Goal: Information Seeking & Learning: Learn about a topic

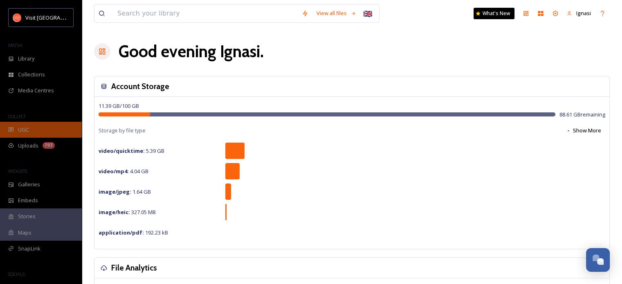
click at [42, 130] on div "UGC" at bounding box center [41, 130] width 82 height 16
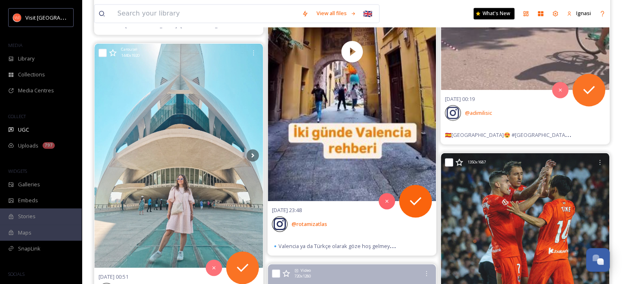
scroll to position [1161, 0]
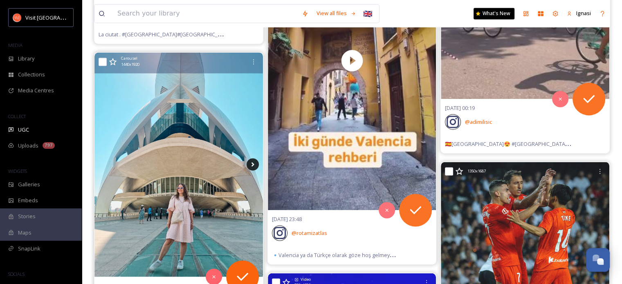
click at [254, 164] on icon at bounding box center [252, 164] width 12 height 12
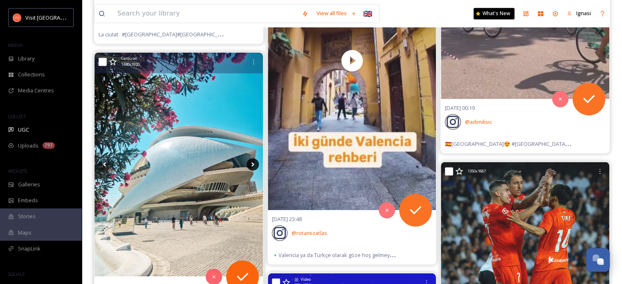
click at [254, 164] on icon at bounding box center [252, 164] width 12 height 12
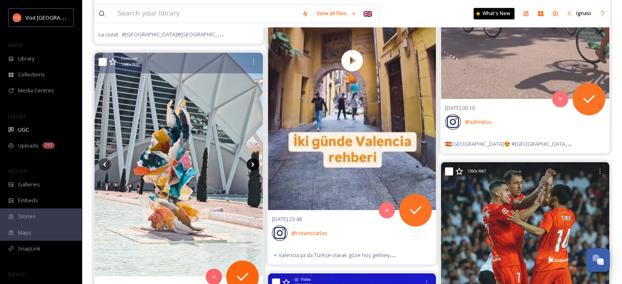
click at [254, 164] on icon at bounding box center [252, 164] width 12 height 12
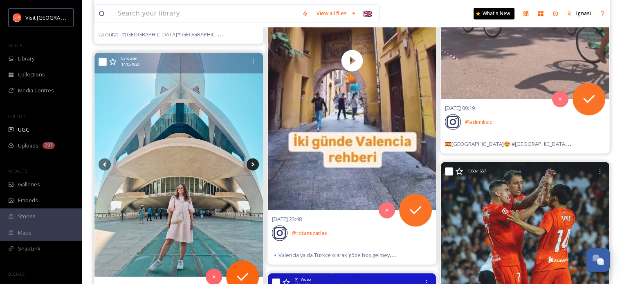
click at [254, 164] on icon at bounding box center [252, 164] width 12 height 12
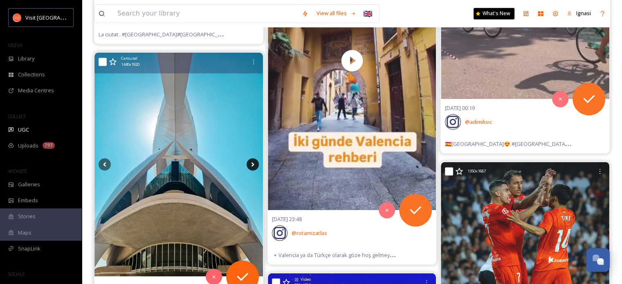
click at [254, 164] on icon at bounding box center [252, 164] width 12 height 12
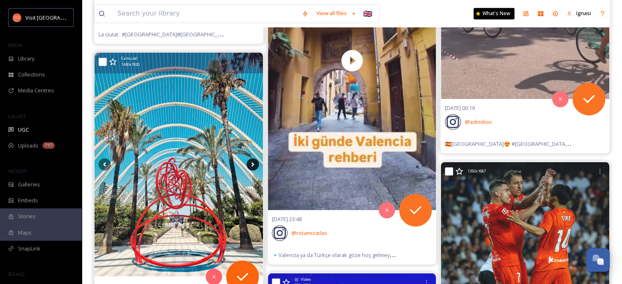
click at [254, 164] on icon at bounding box center [252, 164] width 12 height 12
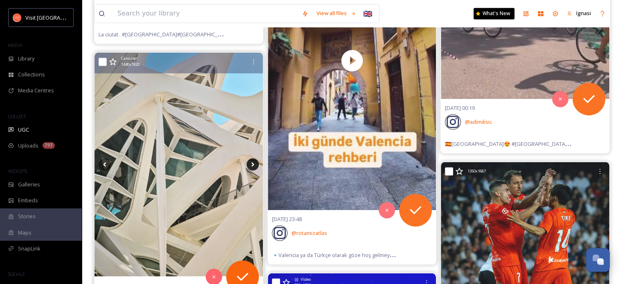
click at [254, 164] on icon at bounding box center [252, 164] width 12 height 12
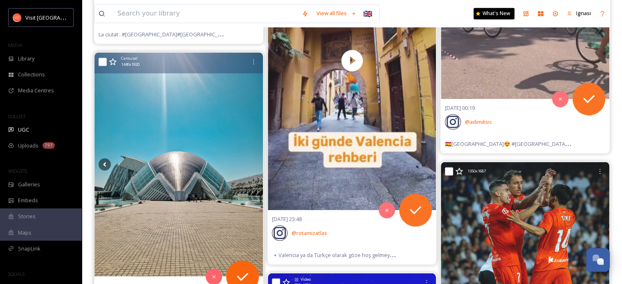
click at [199, 161] on img at bounding box center [178, 164] width 168 height 224
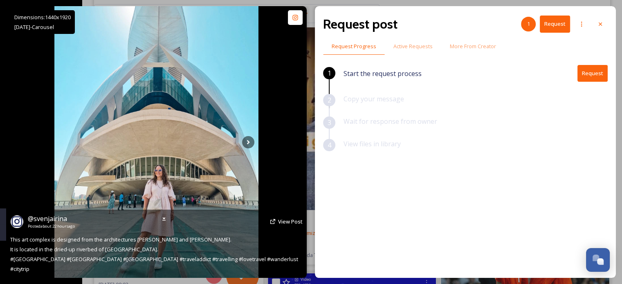
click at [276, 226] on div "@ svenjairina Posted about 22 hours ago View Post" at bounding box center [156, 222] width 292 height 16
click at [285, 225] on span "View Post" at bounding box center [290, 221] width 25 height 7
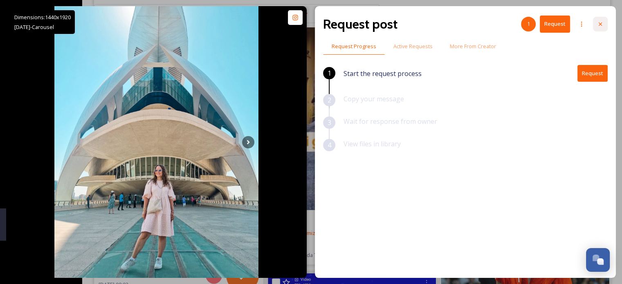
click at [362, 27] on icon at bounding box center [600, 24] width 7 height 7
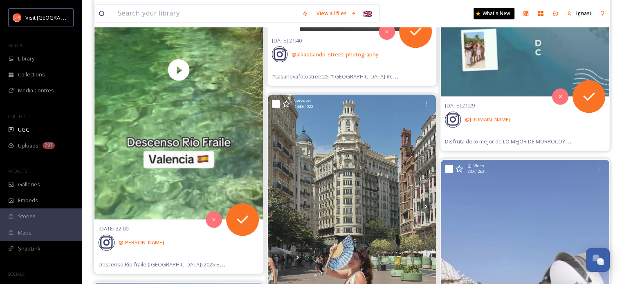
scroll to position [4136, 0]
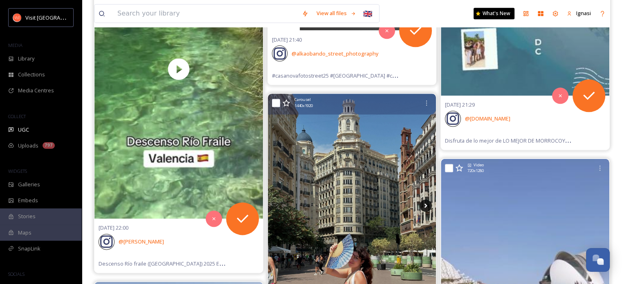
click at [362, 199] on icon at bounding box center [425, 205] width 12 height 12
click at [362, 206] on icon at bounding box center [425, 205] width 12 height 12
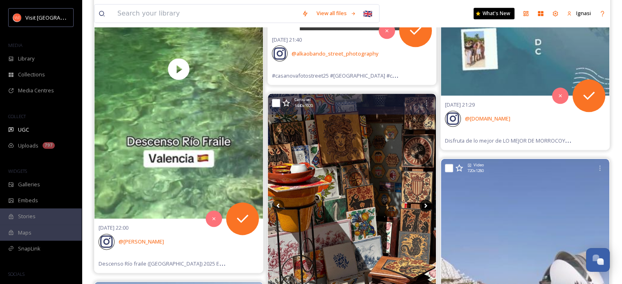
click at [362, 206] on icon at bounding box center [425, 205] width 12 height 12
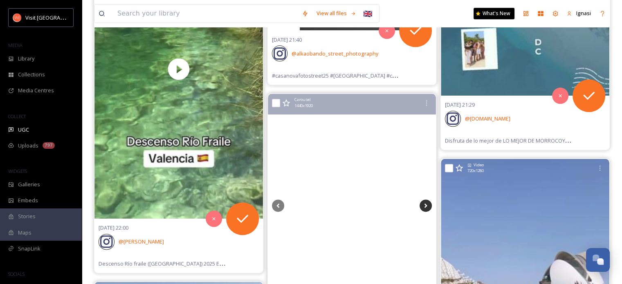
click at [362, 206] on icon at bounding box center [425, 205] width 12 height 12
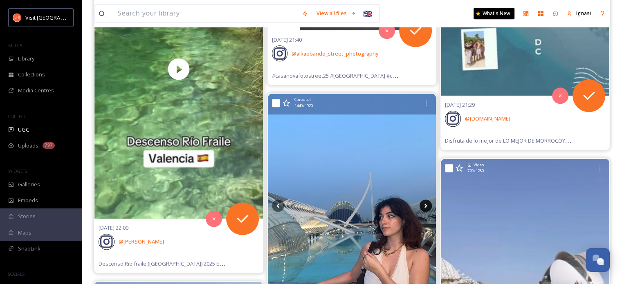
click at [362, 206] on icon at bounding box center [425, 205] width 12 height 12
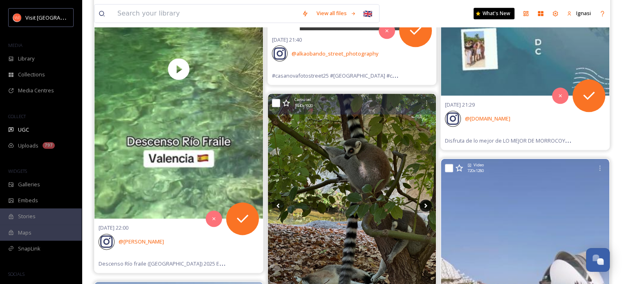
click at [362, 206] on icon at bounding box center [425, 205] width 12 height 12
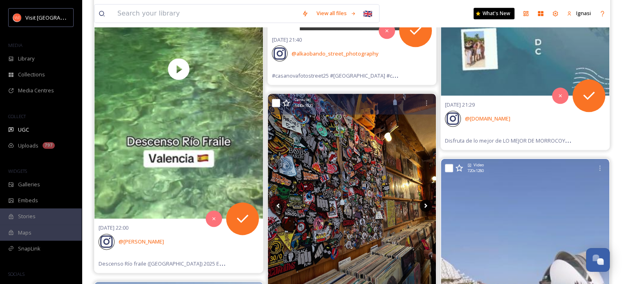
click at [362, 206] on icon at bounding box center [425, 205] width 12 height 12
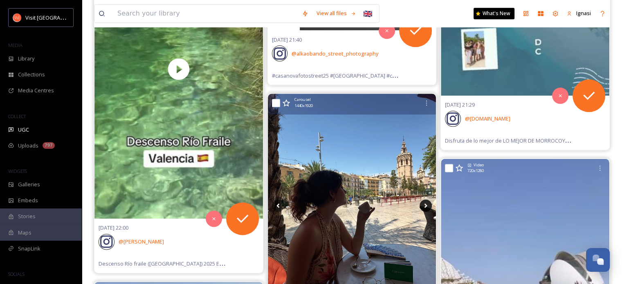
click at [362, 204] on icon at bounding box center [425, 206] width 3 height 4
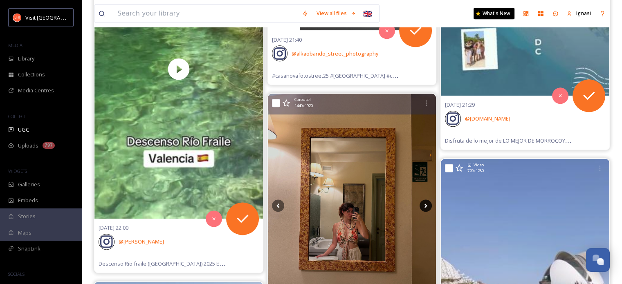
click at [362, 204] on icon at bounding box center [425, 206] width 3 height 4
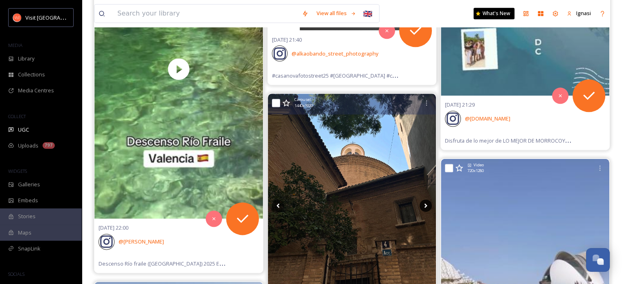
click at [362, 204] on icon at bounding box center [425, 206] width 3 height 4
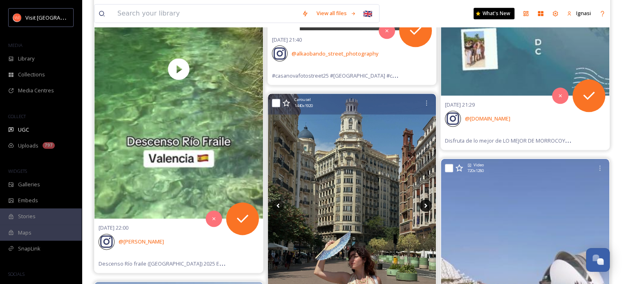
click at [362, 204] on icon at bounding box center [425, 206] width 3 height 4
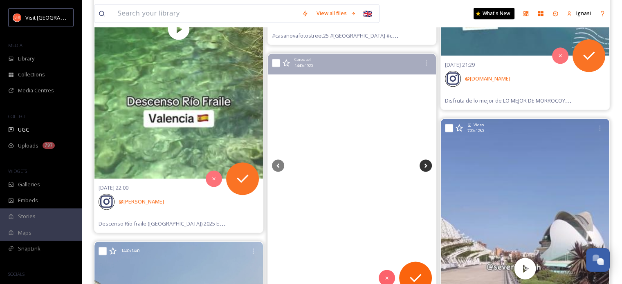
scroll to position [4189, 0]
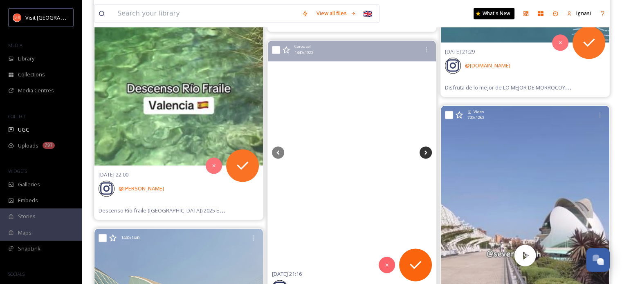
click at [362, 149] on icon at bounding box center [425, 152] width 12 height 12
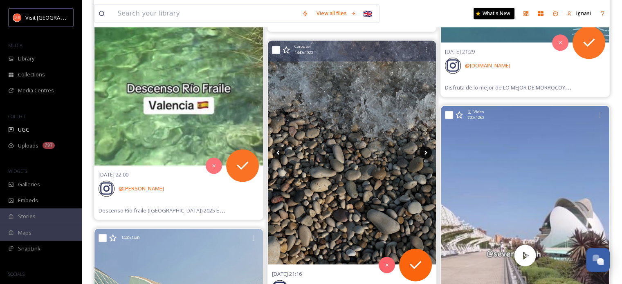
click at [362, 149] on icon at bounding box center [425, 152] width 12 height 12
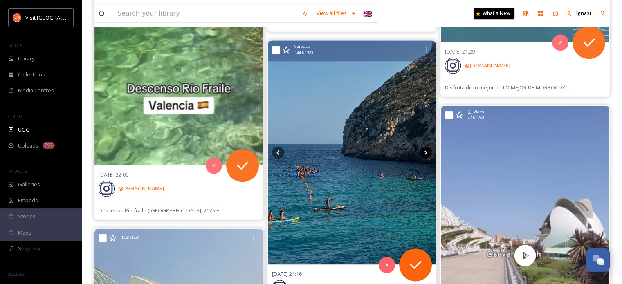
click at [362, 149] on icon at bounding box center [425, 152] width 12 height 12
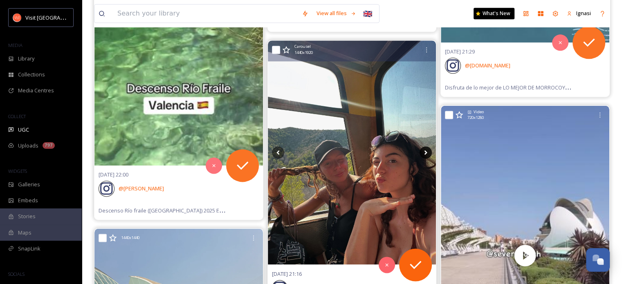
click at [362, 150] on icon at bounding box center [425, 152] width 3 height 4
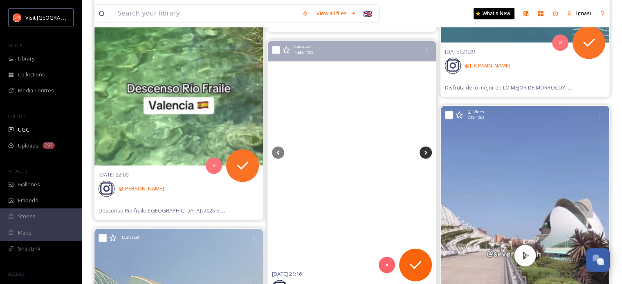
click at [362, 150] on icon at bounding box center [425, 152] width 3 height 4
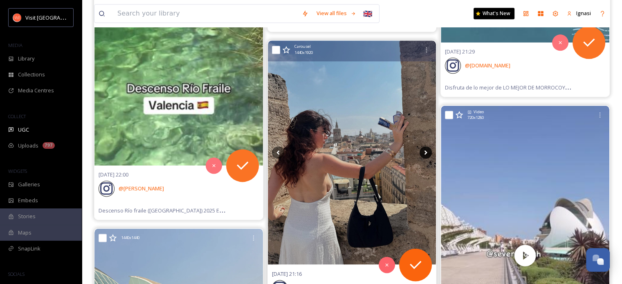
click at [362, 150] on icon at bounding box center [425, 152] width 3 height 4
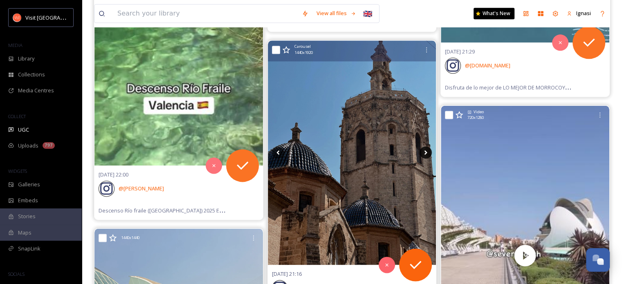
click at [362, 150] on icon at bounding box center [425, 152] width 3 height 4
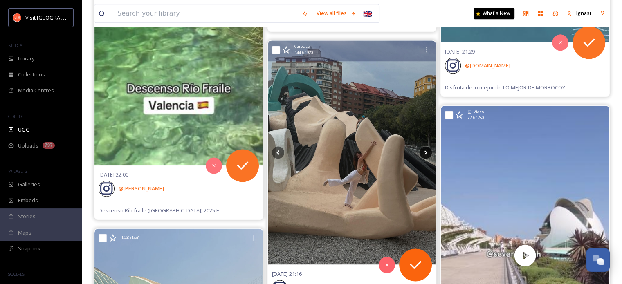
click at [362, 150] on icon at bounding box center [425, 152] width 3 height 4
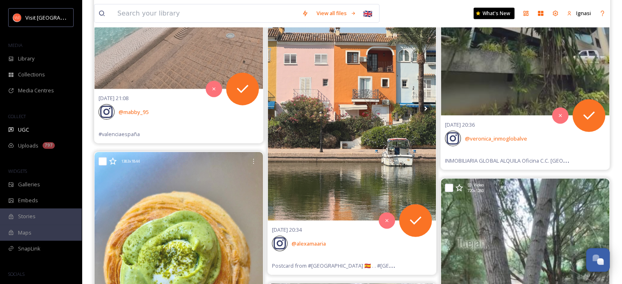
scroll to position [5025, 0]
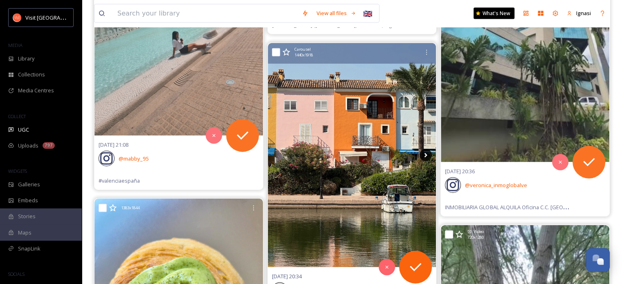
click at [362, 152] on icon at bounding box center [425, 155] width 12 height 12
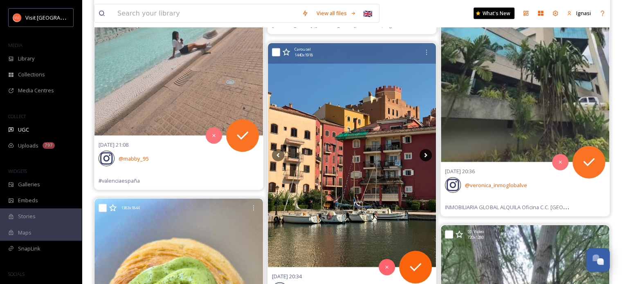
click at [362, 150] on icon at bounding box center [425, 155] width 12 height 12
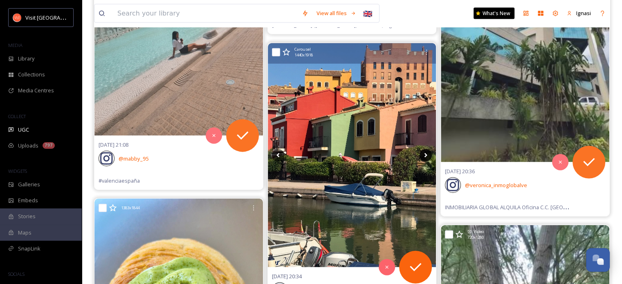
click at [362, 150] on icon at bounding box center [425, 155] width 12 height 12
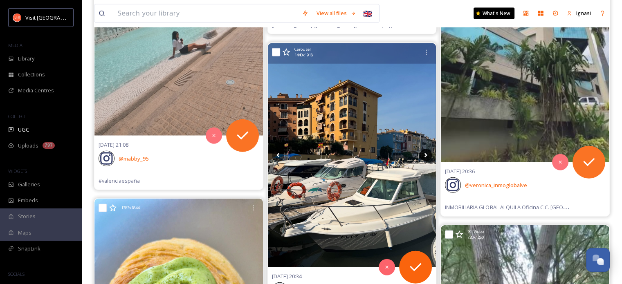
click at [362, 150] on icon at bounding box center [425, 155] width 12 height 12
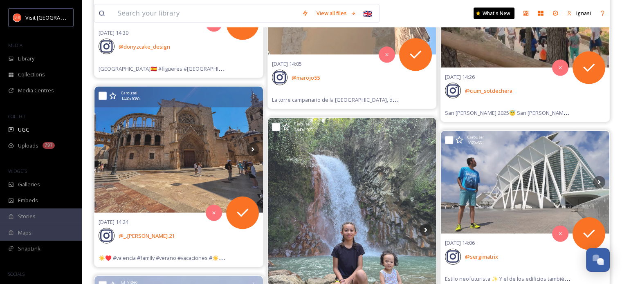
scroll to position [8045, 0]
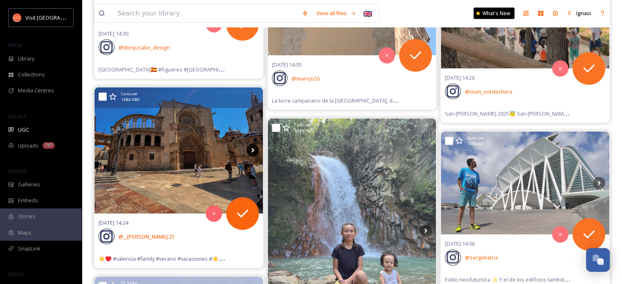
click at [252, 148] on icon at bounding box center [252, 150] width 3 height 4
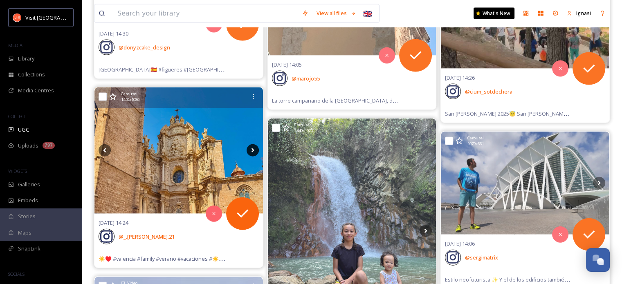
click at [252, 148] on icon at bounding box center [252, 150] width 3 height 4
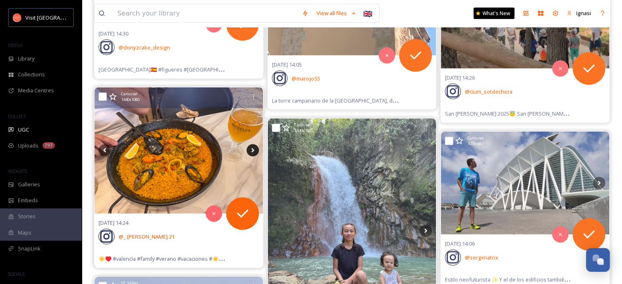
click at [252, 148] on icon at bounding box center [252, 150] width 3 height 4
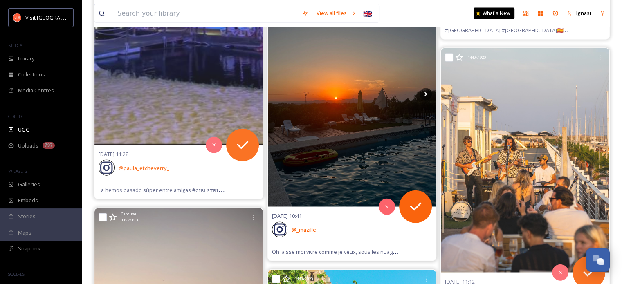
scroll to position [11387, 0]
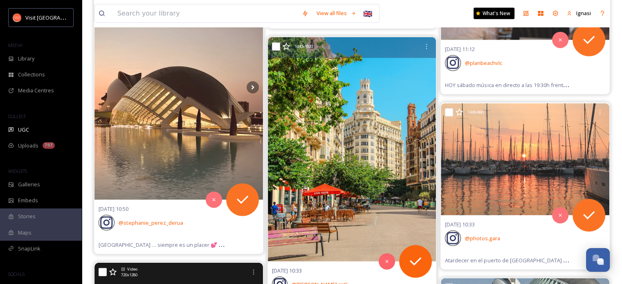
click at [362, 158] on img at bounding box center [352, 149] width 168 height 224
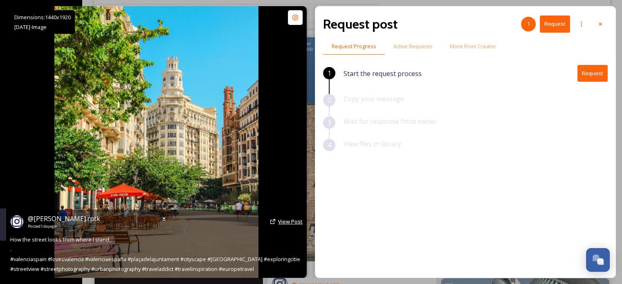
click at [287, 219] on span "View Post" at bounding box center [290, 221] width 25 height 7
click at [290, 224] on span "View Post" at bounding box center [290, 221] width 25 height 7
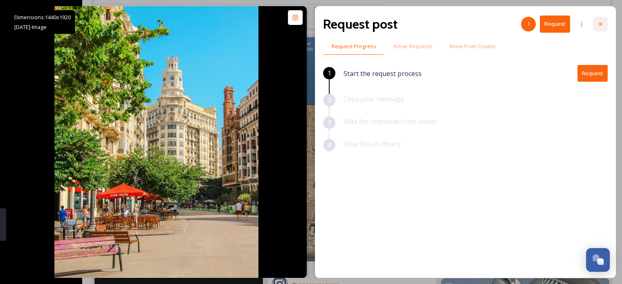
click at [362, 22] on icon at bounding box center [600, 24] width 7 height 7
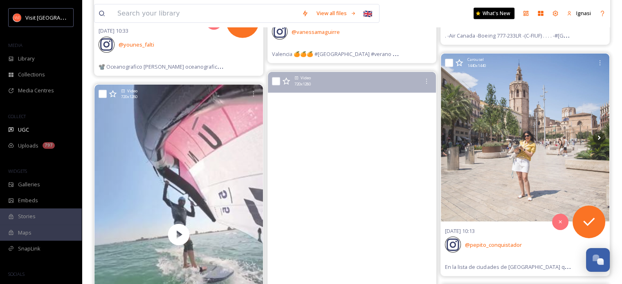
scroll to position [11926, 0]
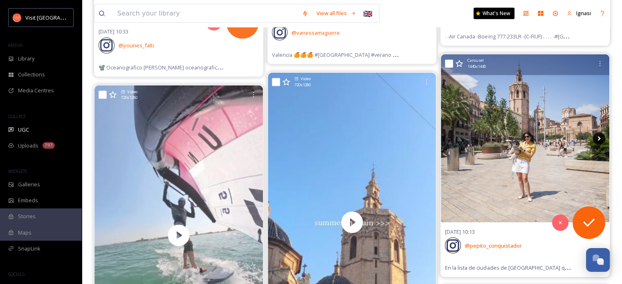
click at [362, 135] on icon at bounding box center [599, 138] width 12 height 12
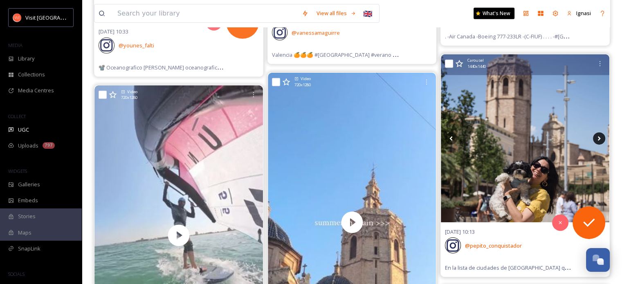
click at [362, 135] on icon at bounding box center [599, 138] width 12 height 12
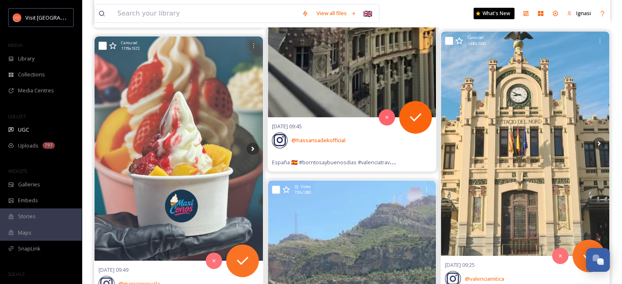
scroll to position [12742, 0]
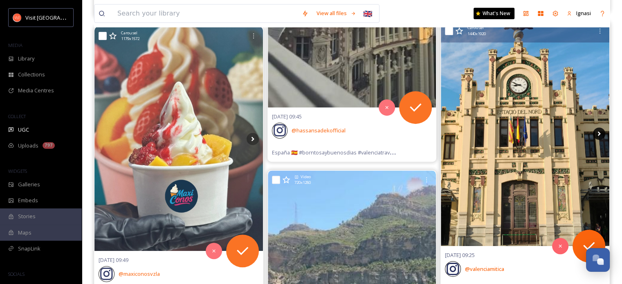
click at [362, 132] on icon at bounding box center [599, 134] width 3 height 4
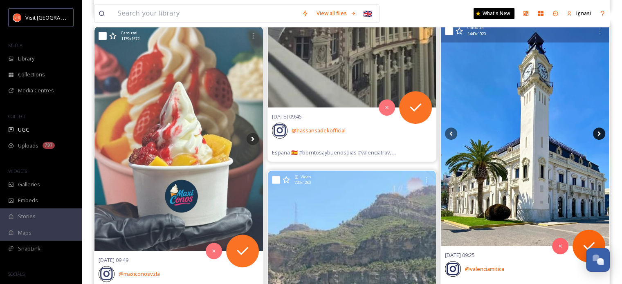
click at [362, 132] on icon at bounding box center [599, 134] width 3 height 4
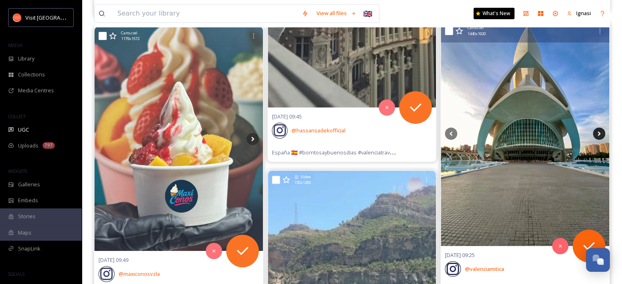
click at [362, 132] on icon at bounding box center [599, 134] width 3 height 4
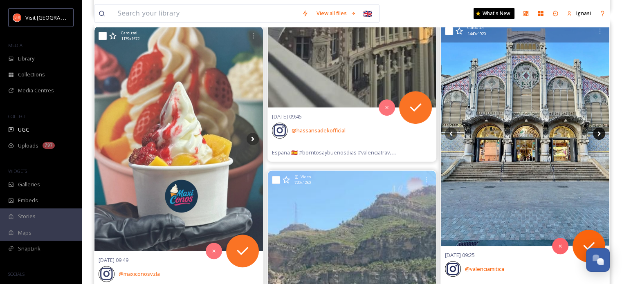
click at [362, 132] on icon at bounding box center [599, 134] width 3 height 4
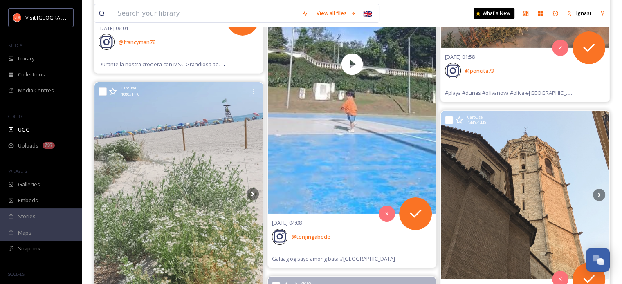
scroll to position [15159, 0]
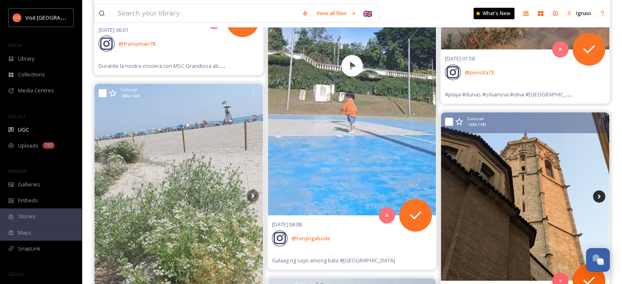
click at [362, 190] on icon at bounding box center [599, 196] width 12 height 12
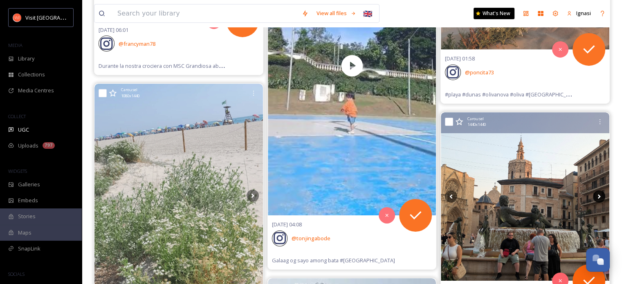
click at [362, 190] on icon at bounding box center [599, 196] width 12 height 12
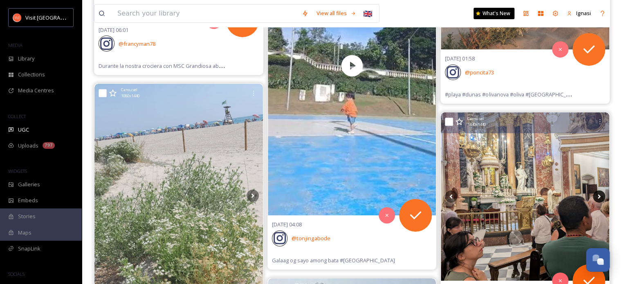
click at [362, 190] on icon at bounding box center [599, 196] width 12 height 12
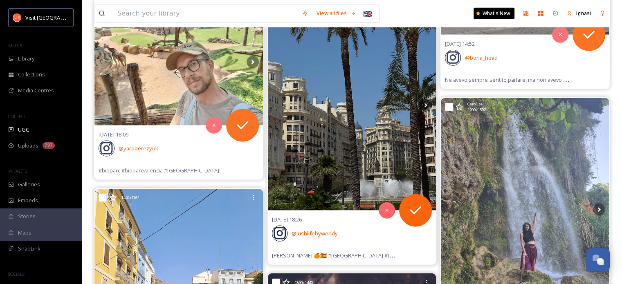
scroll to position [20816, 0]
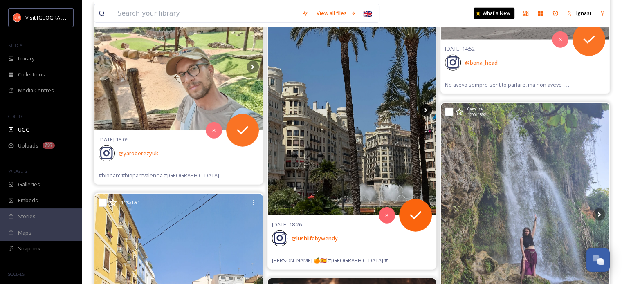
click at [362, 104] on icon at bounding box center [425, 110] width 12 height 12
click at [362, 108] on icon at bounding box center [425, 110] width 3 height 4
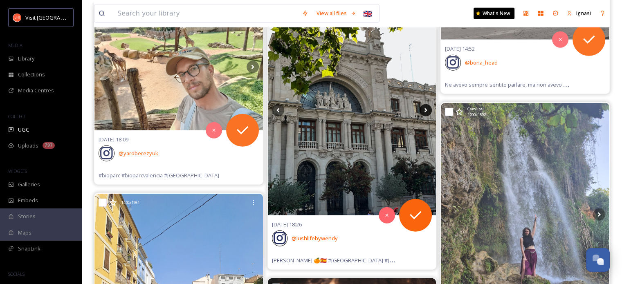
click at [362, 108] on icon at bounding box center [425, 110] width 3 height 4
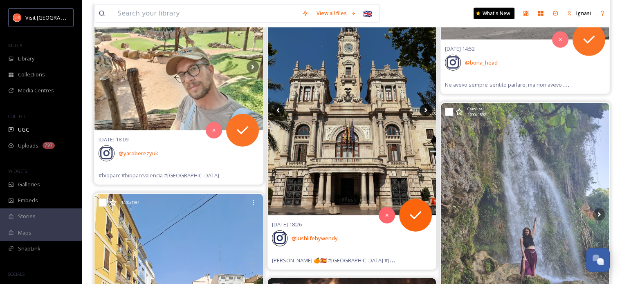
click at [362, 108] on icon at bounding box center [425, 110] width 3 height 4
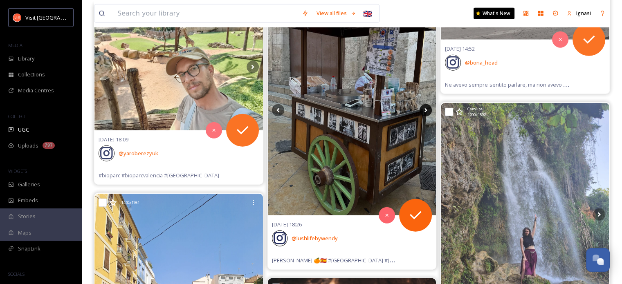
click at [362, 108] on icon at bounding box center [425, 110] width 3 height 4
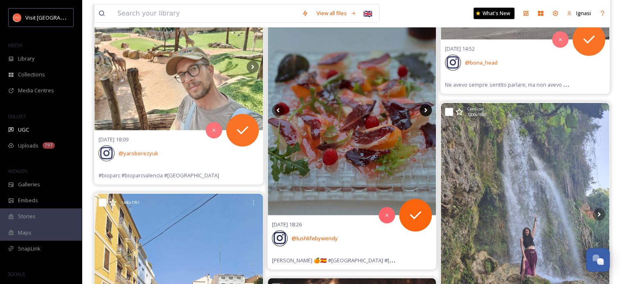
click at [362, 108] on icon at bounding box center [425, 110] width 3 height 4
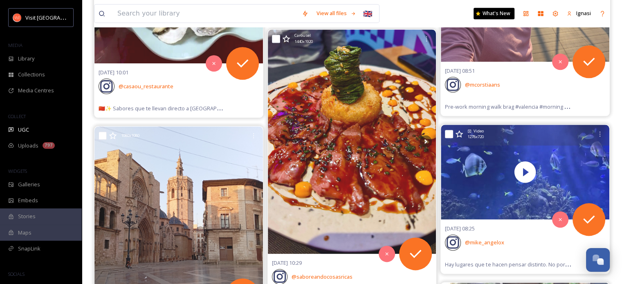
scroll to position [25613, 0]
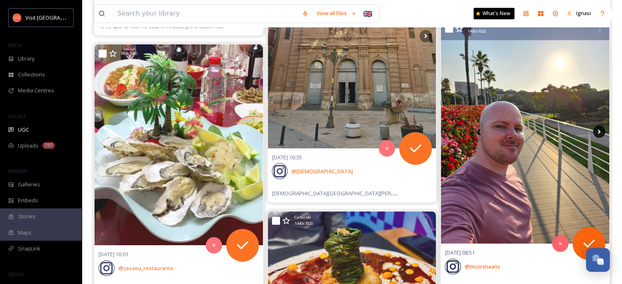
click at [362, 125] on icon at bounding box center [599, 131] width 12 height 12
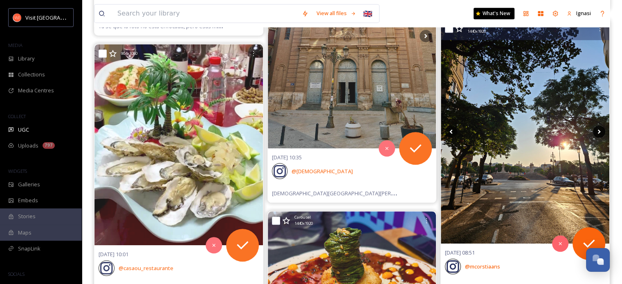
click at [362, 129] on icon at bounding box center [599, 131] width 3 height 4
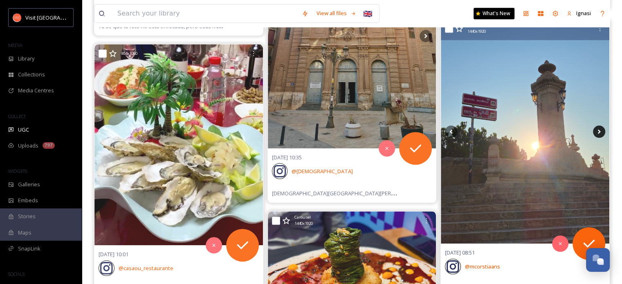
click at [362, 129] on icon at bounding box center [599, 131] width 3 height 4
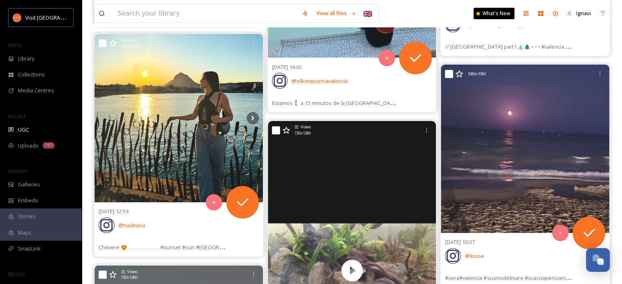
scroll to position [34113, 0]
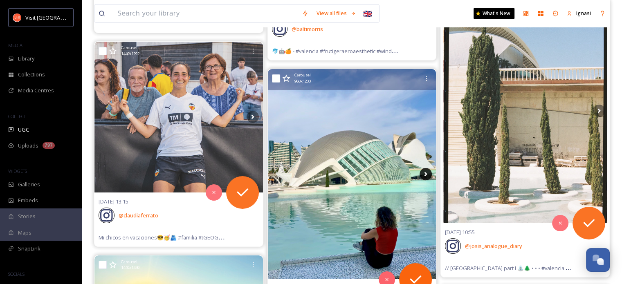
click at [362, 168] on icon at bounding box center [425, 174] width 12 height 12
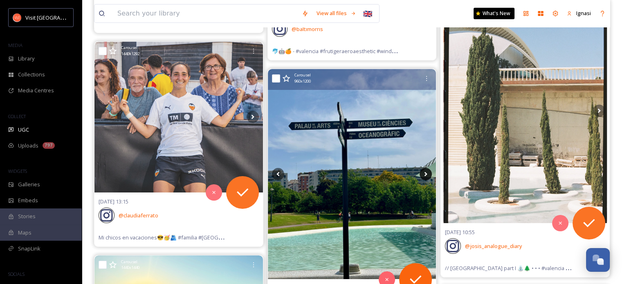
click at [362, 168] on icon at bounding box center [425, 174] width 12 height 12
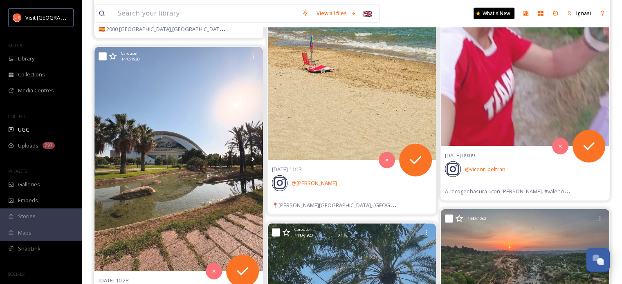
scroll to position [36471, 0]
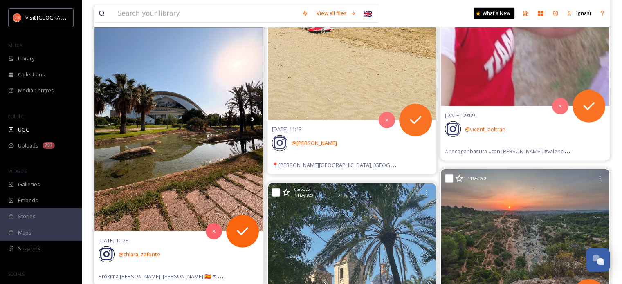
click at [252, 117] on icon at bounding box center [252, 119] width 3 height 4
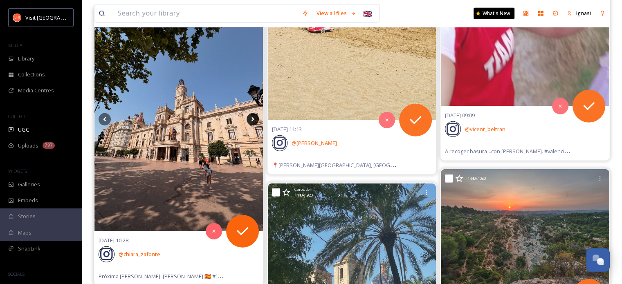
click at [252, 117] on icon at bounding box center [252, 119] width 3 height 4
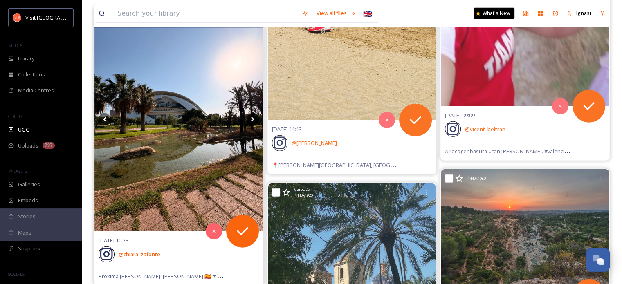
click at [252, 117] on icon at bounding box center [252, 119] width 3 height 4
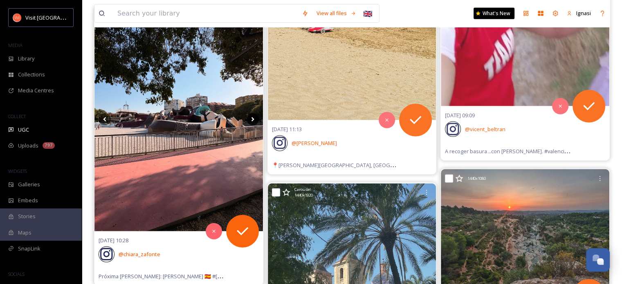
click at [252, 117] on icon at bounding box center [252, 119] width 3 height 4
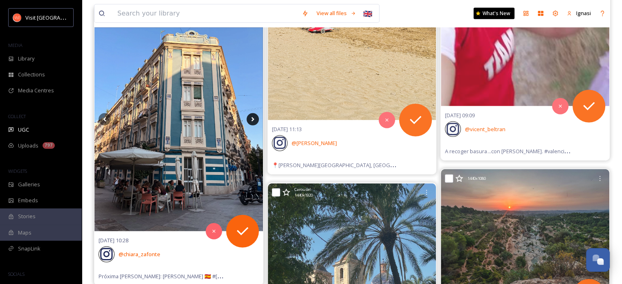
click at [252, 117] on icon at bounding box center [252, 119] width 3 height 4
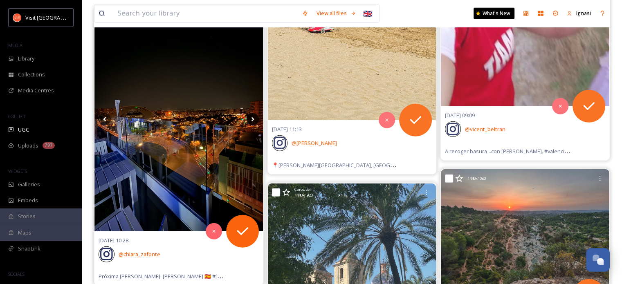
click at [252, 117] on icon at bounding box center [252, 119] width 3 height 4
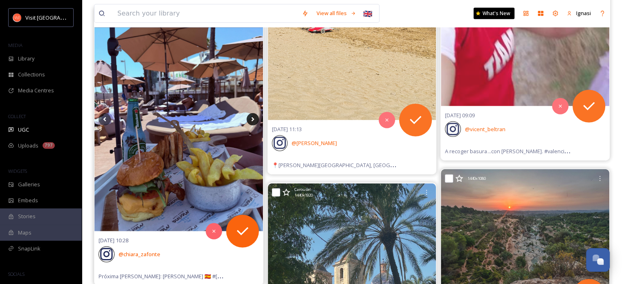
click at [252, 117] on icon at bounding box center [252, 119] width 3 height 4
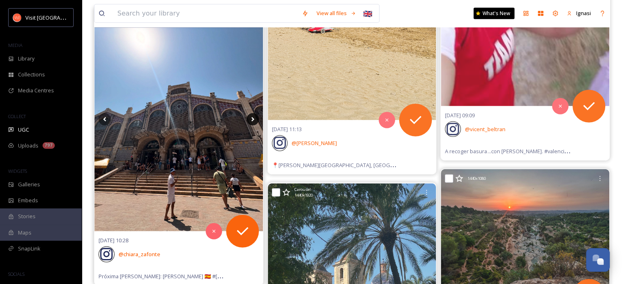
click at [252, 117] on icon at bounding box center [252, 119] width 3 height 4
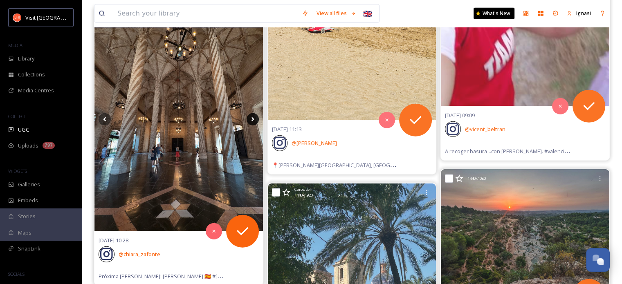
click at [252, 117] on icon at bounding box center [252, 119] width 3 height 4
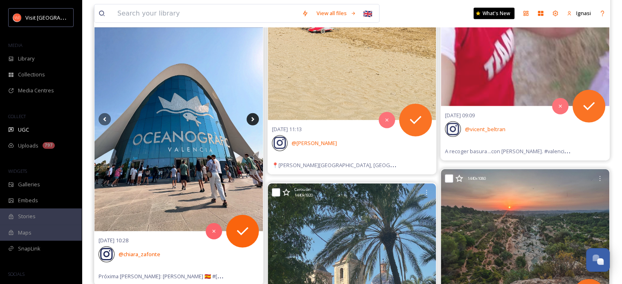
click at [252, 117] on icon at bounding box center [252, 119] width 3 height 4
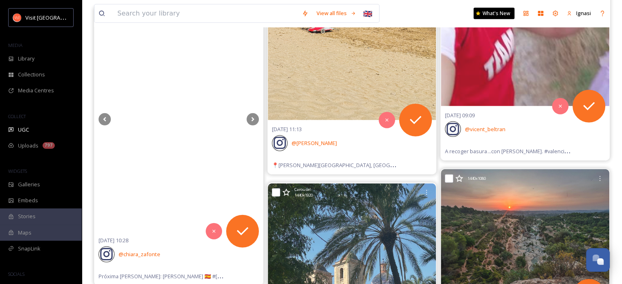
drag, startPoint x: 252, startPoint y: 97, endPoint x: 224, endPoint y: 267, distance: 172.7
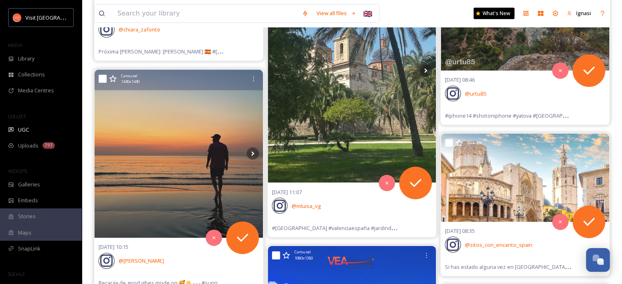
scroll to position [36611, 0]
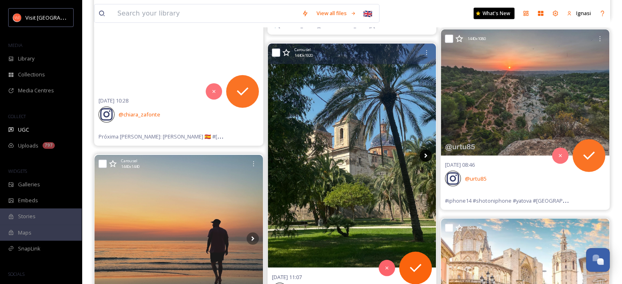
click at [362, 150] on icon at bounding box center [425, 156] width 12 height 12
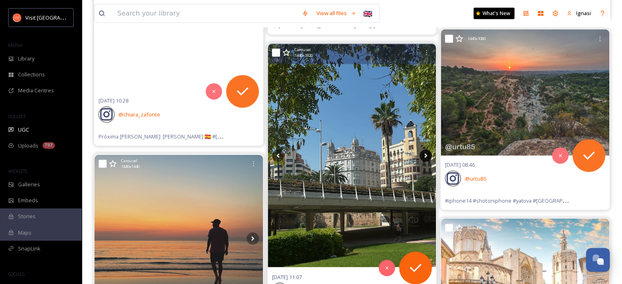
click at [362, 150] on icon at bounding box center [425, 156] width 12 height 12
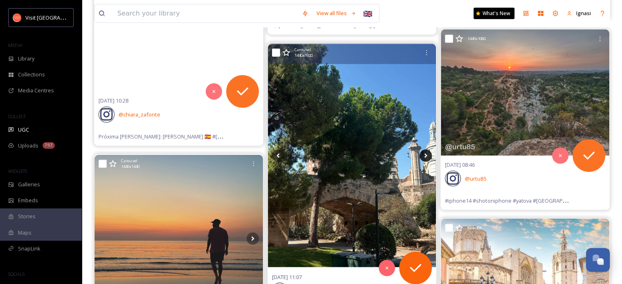
click at [362, 150] on icon at bounding box center [425, 156] width 12 height 12
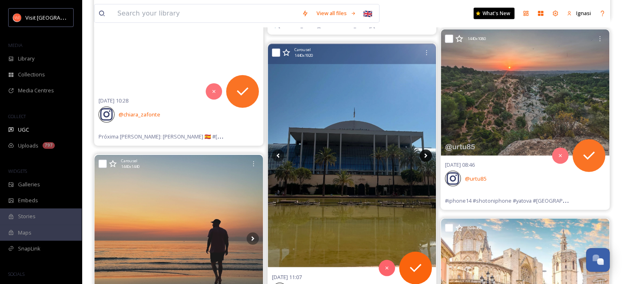
click at [362, 150] on icon at bounding box center [425, 156] width 12 height 12
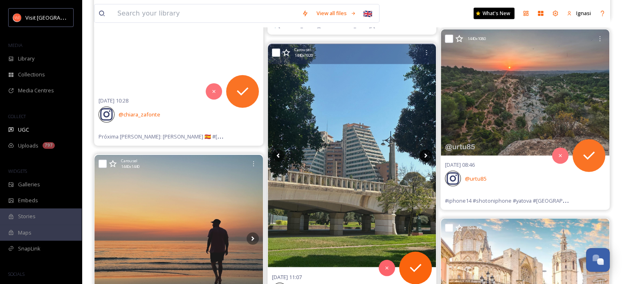
click at [362, 150] on icon at bounding box center [425, 156] width 12 height 12
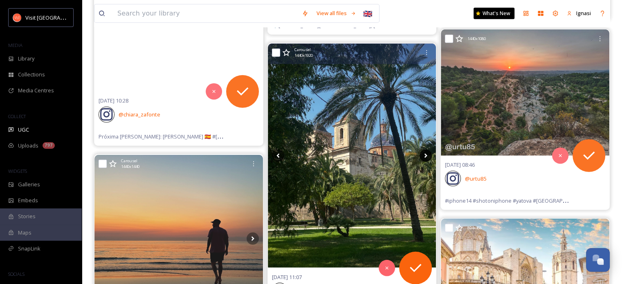
click at [362, 150] on icon at bounding box center [425, 156] width 12 height 12
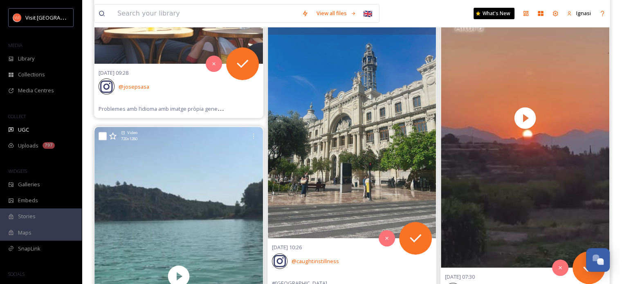
scroll to position [37494, 0]
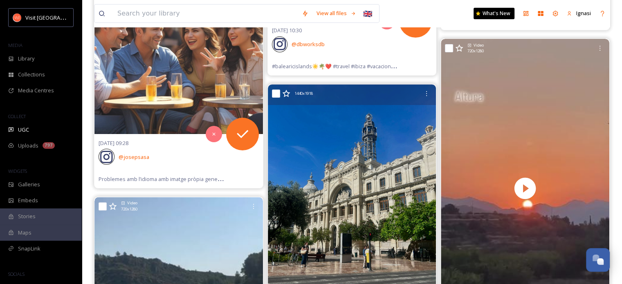
click at [362, 171] on img at bounding box center [352, 197] width 168 height 224
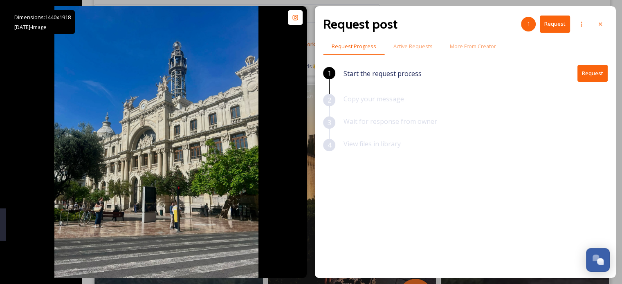
drag, startPoint x: 397, startPoint y: 171, endPoint x: 276, endPoint y: 205, distance: 125.0
click at [276, 205] on div "Dimensions: 1440 x [DATE] - Image @ caughtinstillness Posted [DATE] View Post #…" at bounding box center [156, 142] width 300 height 272
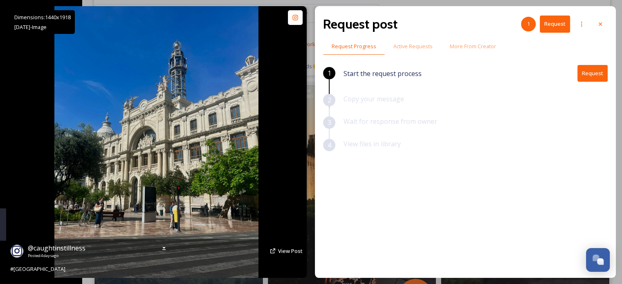
click at [276, 226] on icon at bounding box center [272, 251] width 7 height 7
click at [292, 226] on span "View Post" at bounding box center [290, 250] width 25 height 7
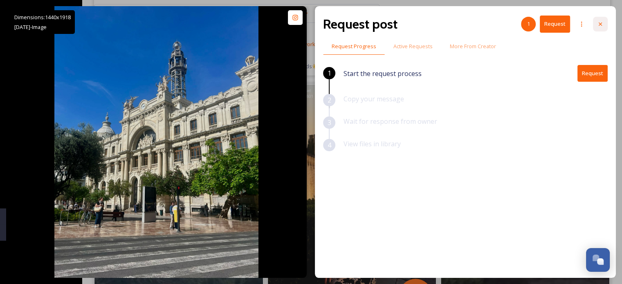
click at [362, 25] on icon at bounding box center [599, 23] width 3 height 3
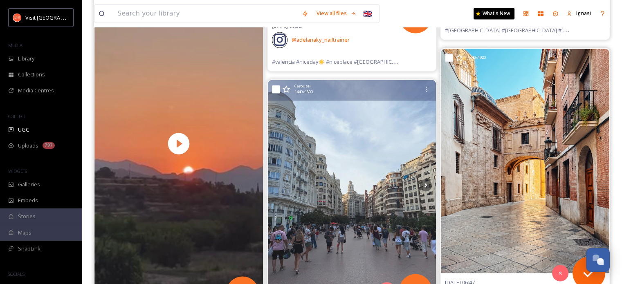
scroll to position [38709, 0]
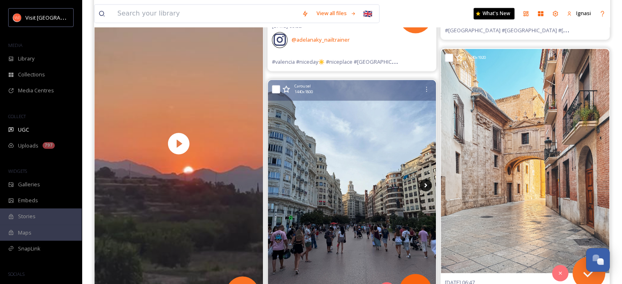
click at [362, 179] on icon at bounding box center [425, 185] width 12 height 12
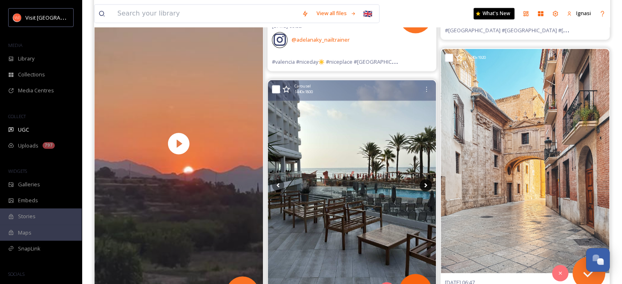
click at [362, 179] on icon at bounding box center [425, 185] width 12 height 12
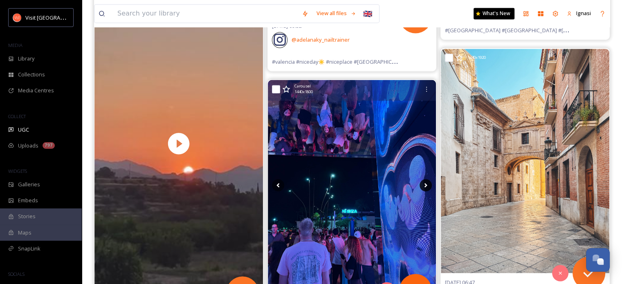
click at [362, 179] on icon at bounding box center [425, 185] width 12 height 12
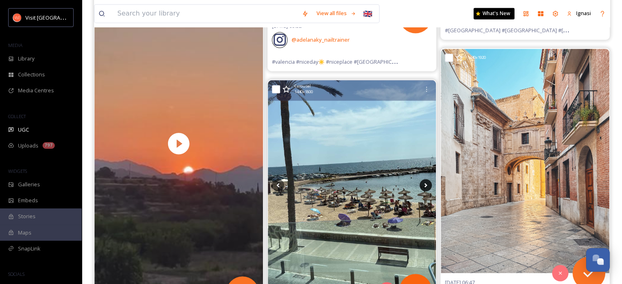
click at [362, 179] on icon at bounding box center [425, 185] width 12 height 12
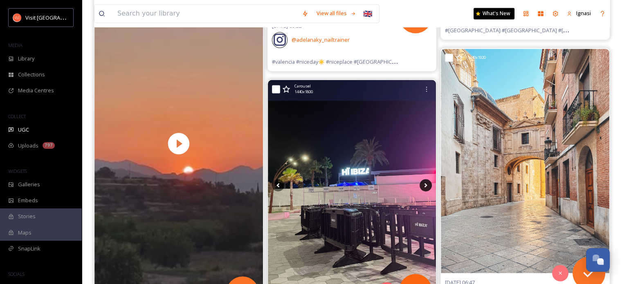
click at [362, 179] on icon at bounding box center [425, 185] width 12 height 12
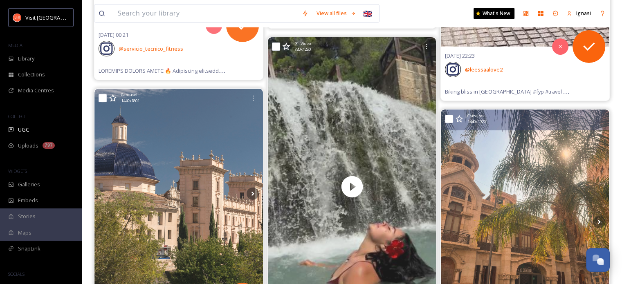
scroll to position [43185, 0]
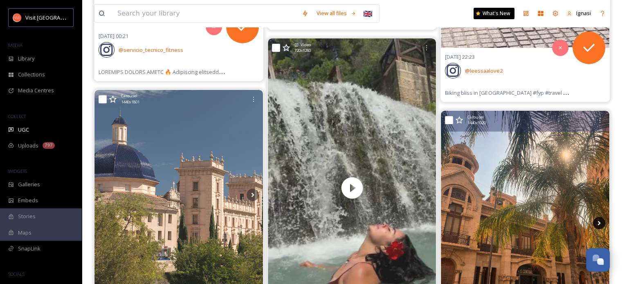
click at [362, 221] on icon at bounding box center [599, 223] width 3 height 4
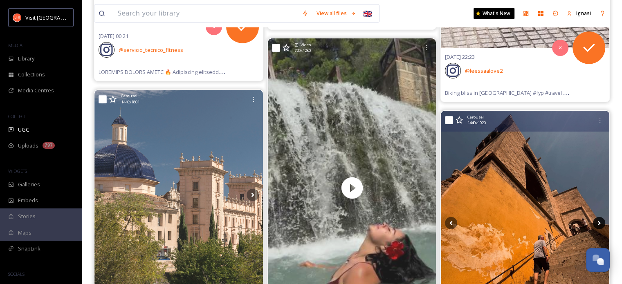
click at [362, 221] on icon at bounding box center [599, 223] width 3 height 4
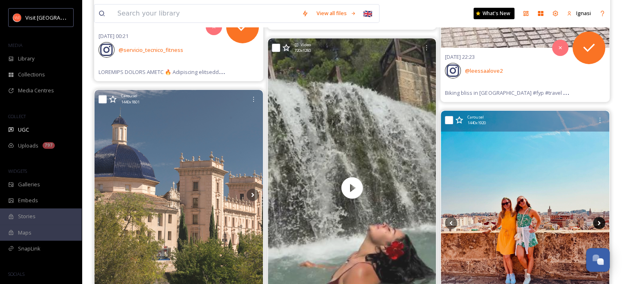
click at [362, 221] on icon at bounding box center [599, 223] width 3 height 4
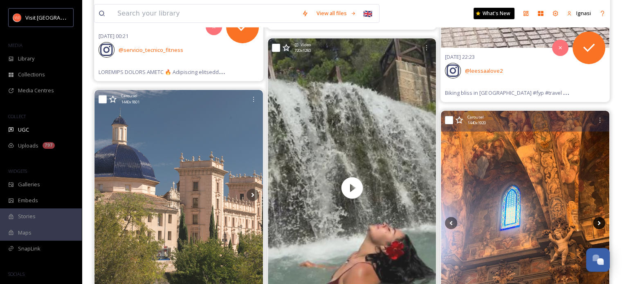
click at [362, 221] on icon at bounding box center [599, 223] width 3 height 4
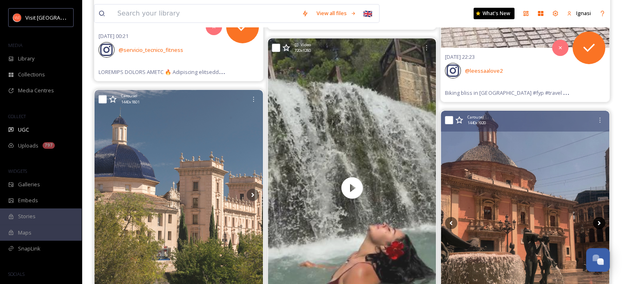
scroll to position [43231, 0]
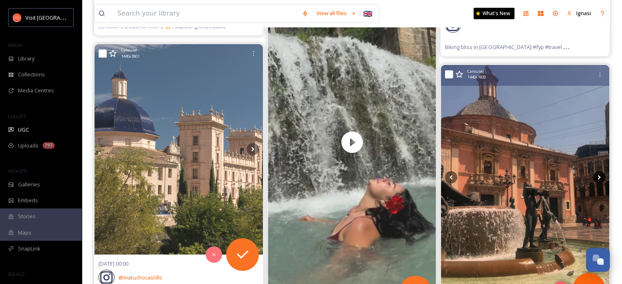
click at [362, 171] on icon at bounding box center [599, 177] width 12 height 12
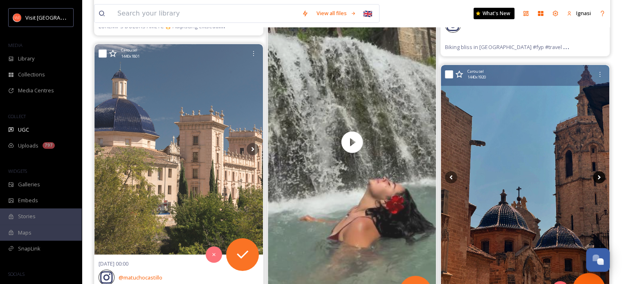
click at [362, 171] on icon at bounding box center [599, 177] width 12 height 12
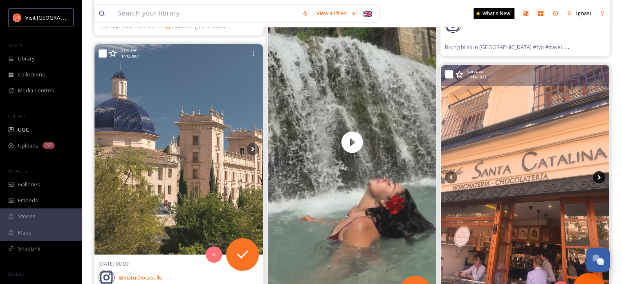
click at [362, 171] on icon at bounding box center [599, 177] width 12 height 12
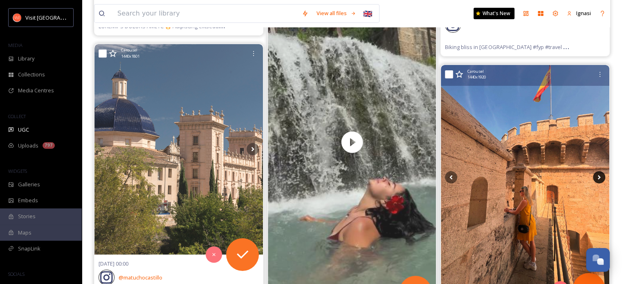
click at [362, 171] on icon at bounding box center [599, 177] width 12 height 12
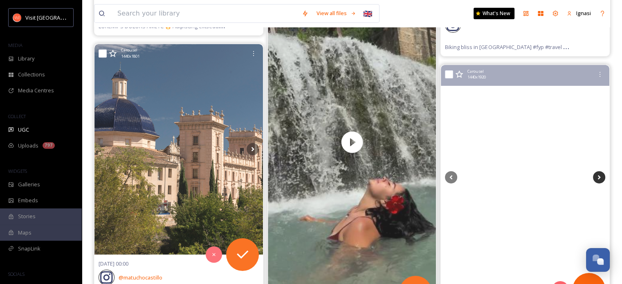
click at [362, 175] on icon at bounding box center [599, 177] width 3 height 4
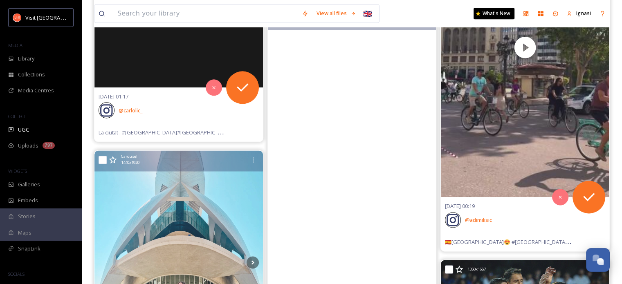
scroll to position [1229, 0]
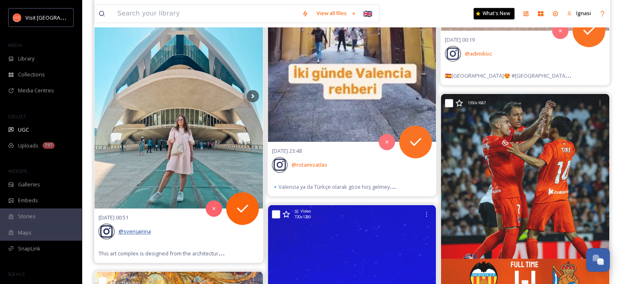
click at [130, 226] on span "@ svenjairina" at bounding box center [135, 231] width 32 height 7
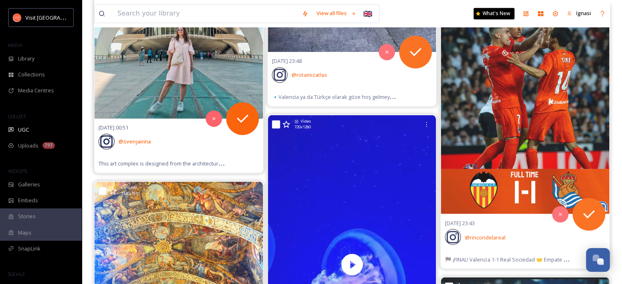
click at [182, 119] on div "[DATE] 00:51 @ svenjairina This art complex is designed from the architectures …" at bounding box center [178, 146] width 168 height 54
click at [184, 90] on img at bounding box center [178, 6] width 168 height 224
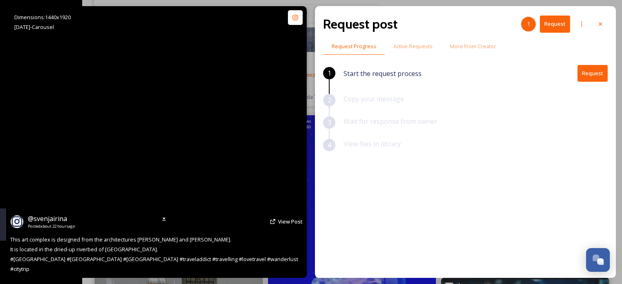
scroll to position [1032, 0]
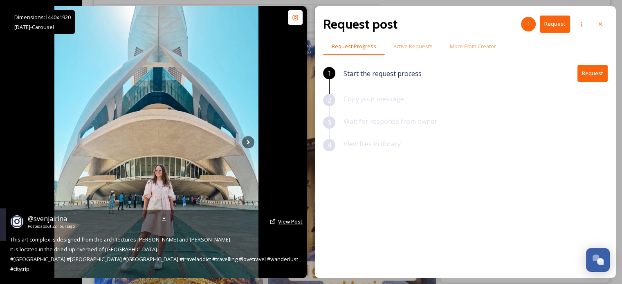
click at [290, 225] on span "View Post" at bounding box center [290, 221] width 25 height 7
